Goal: Task Accomplishment & Management: Manage account settings

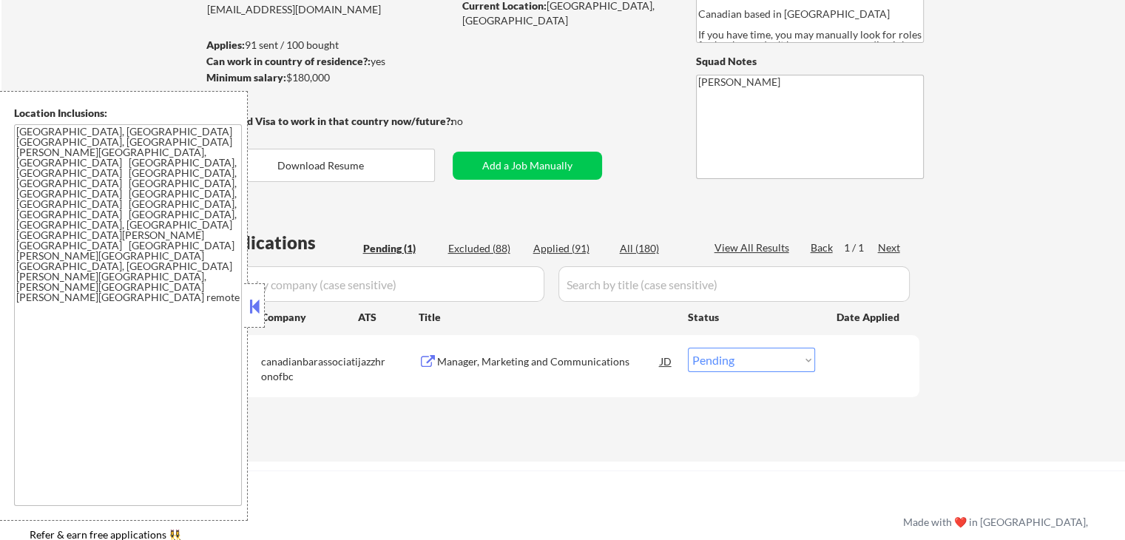
scroll to position [296, 0]
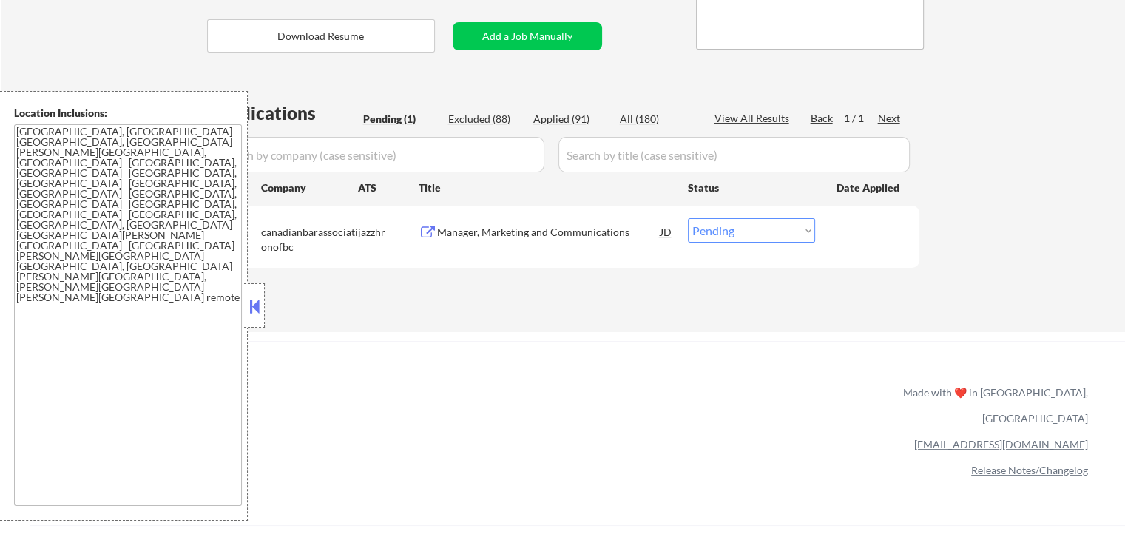
click at [526, 235] on div "Manager, Marketing and Communications" at bounding box center [548, 232] width 223 height 15
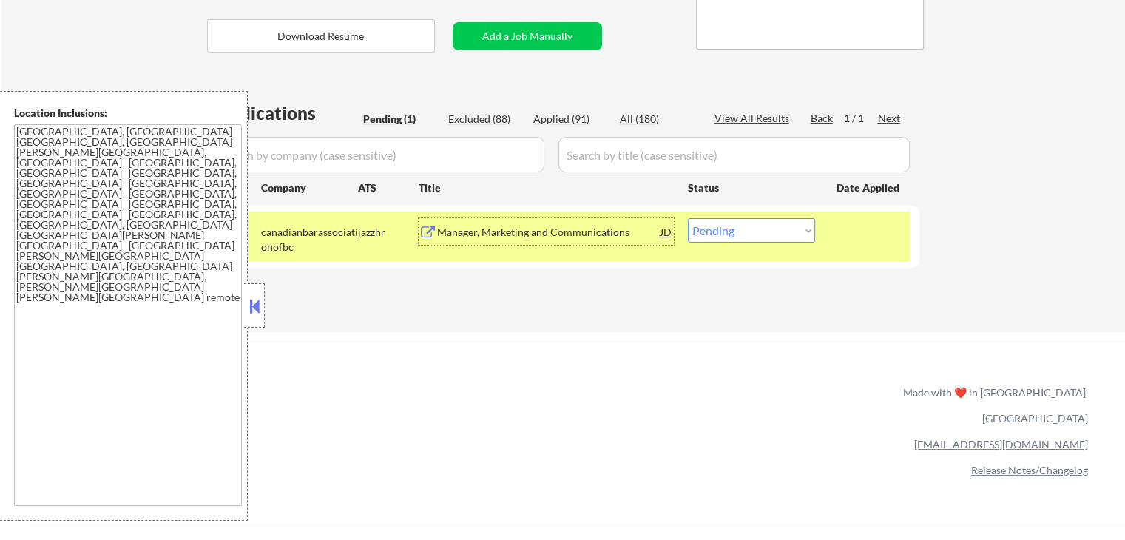
click at [744, 239] on select "Choose an option... Pending Applied Excluded (Questions) Excluded (Expired) Exc…" at bounding box center [751, 230] width 127 height 24
select select ""excluded__salary_""
click at [688, 218] on select "Choose an option... Pending Applied Excluded (Questions) Excluded (Expired) Exc…" at bounding box center [751, 230] width 127 height 24
click at [711, 399] on div "ApplyAll Refer & earn free applications 👯‍♀️ Buy ApplyAll as a gift 🎁 About App…" at bounding box center [562, 468] width 1125 height 234
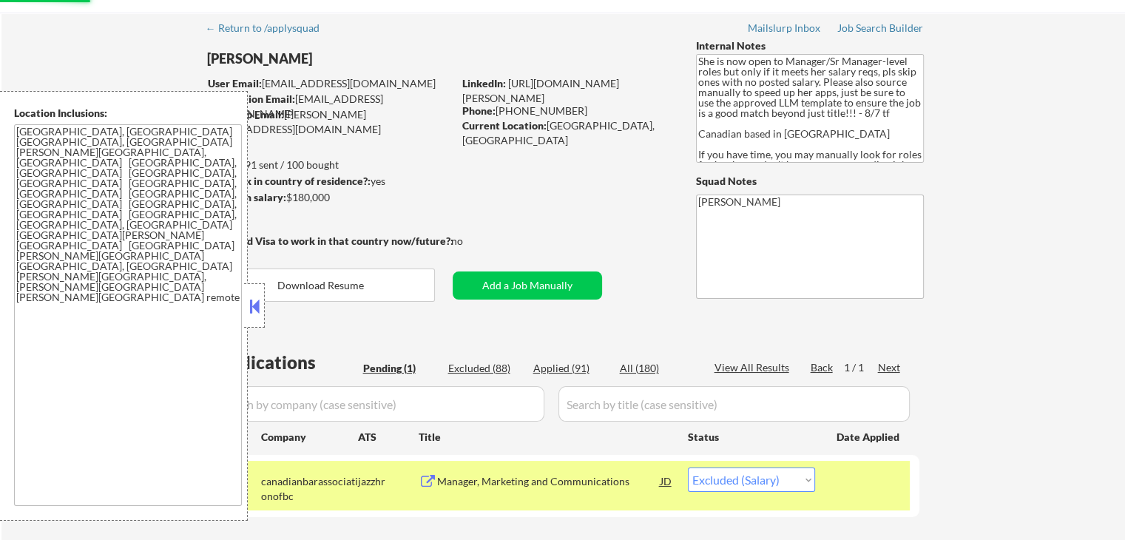
scroll to position [0, 0]
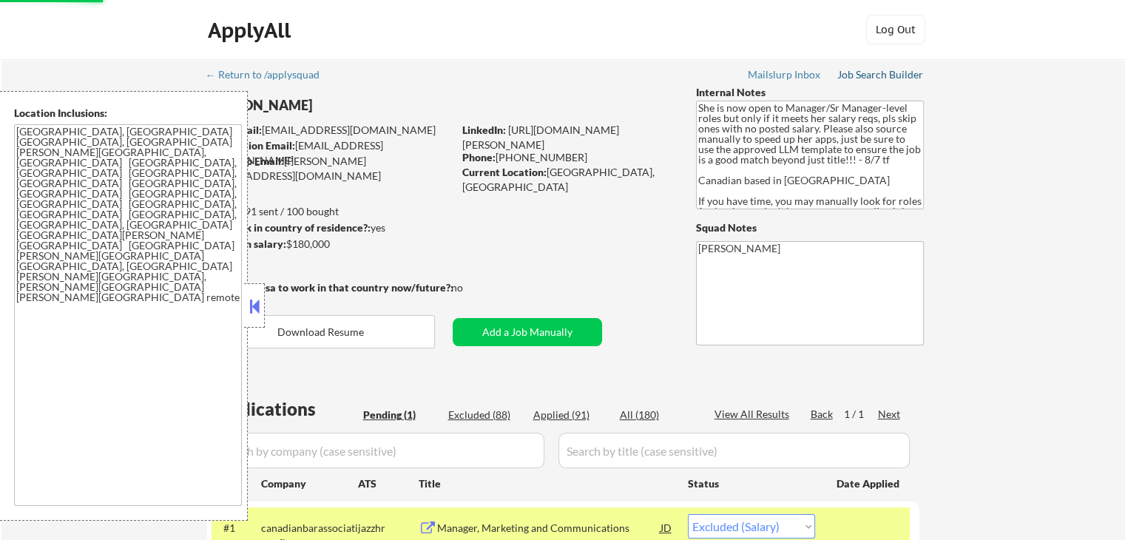
click at [881, 70] on div "Job Search Builder" at bounding box center [880, 75] width 87 height 10
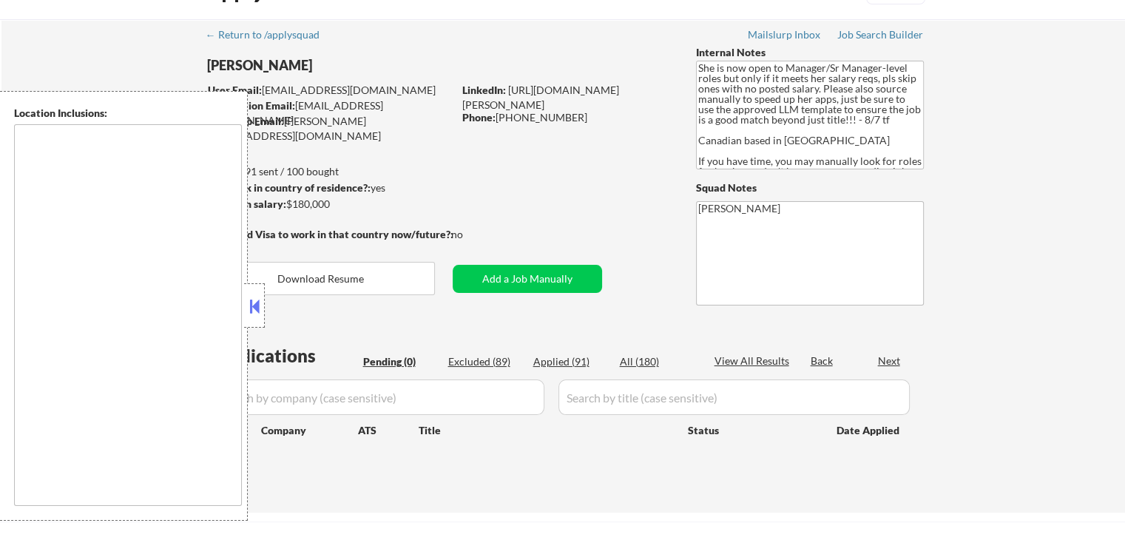
scroll to position [74, 0]
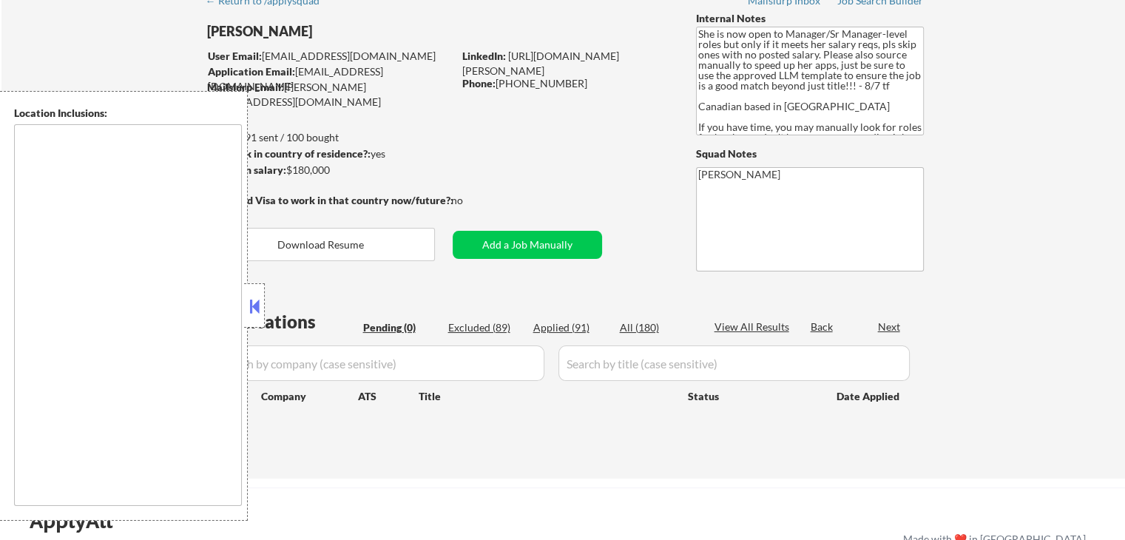
type textarea "[GEOGRAPHIC_DATA], [GEOGRAPHIC_DATA] [GEOGRAPHIC_DATA], [GEOGRAPHIC_DATA][PERSO…"
